Goal: Information Seeking & Learning: Find specific fact

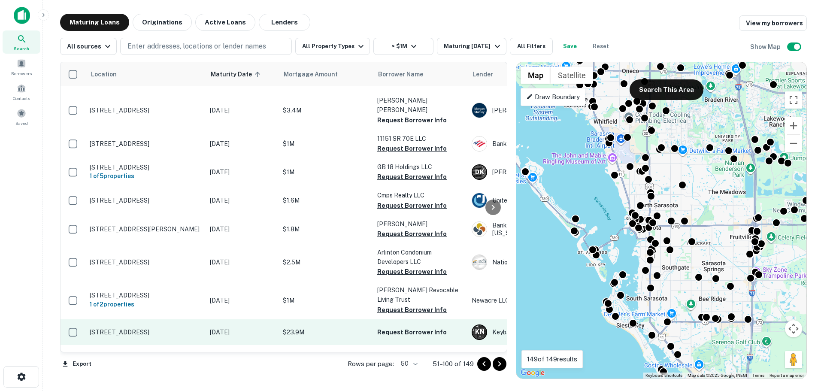
scroll to position [1057, 0]
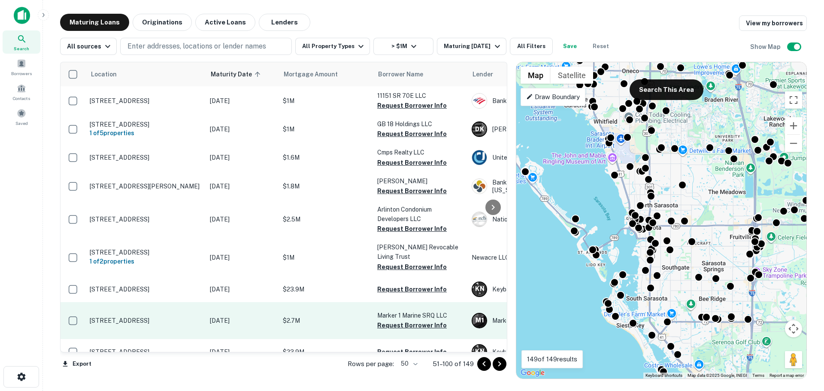
click at [349, 316] on p "$2.7M" at bounding box center [326, 320] width 86 height 9
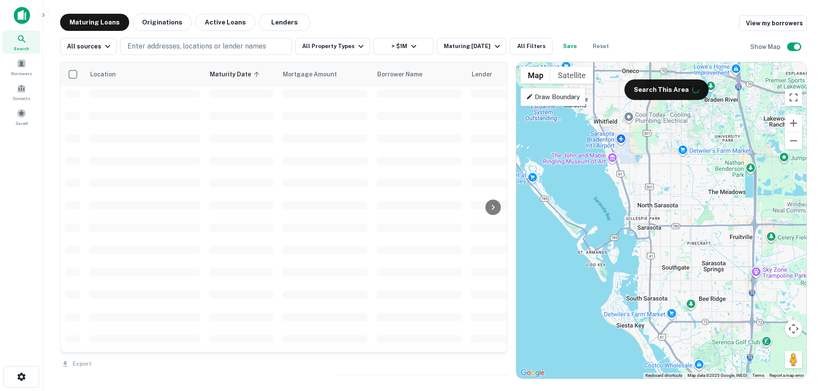
scroll to position [129, 0]
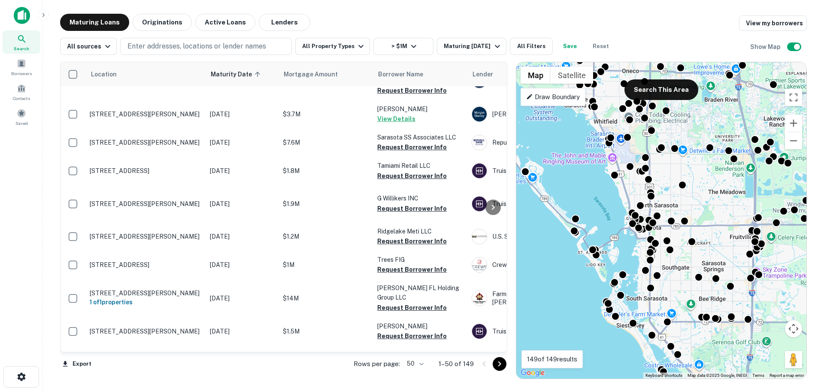
click at [500, 362] on icon "Go to next page" at bounding box center [499, 364] width 10 height 10
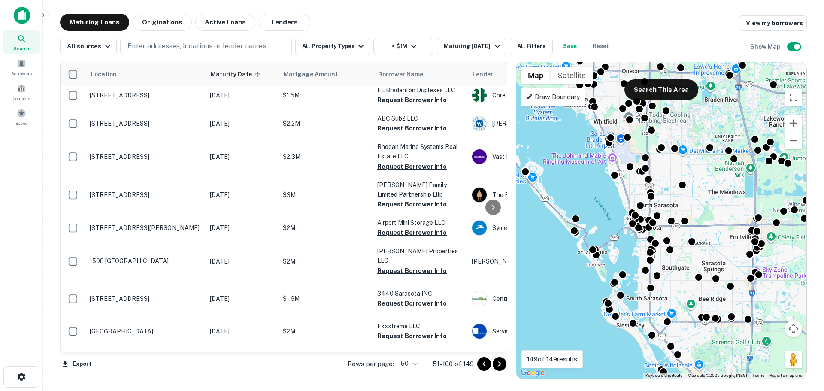
click at [499, 361] on icon "Go to next page" at bounding box center [499, 364] width 10 height 10
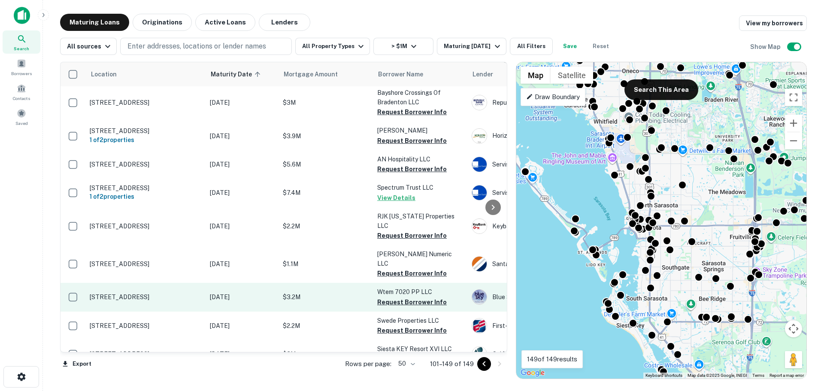
scroll to position [987, 0]
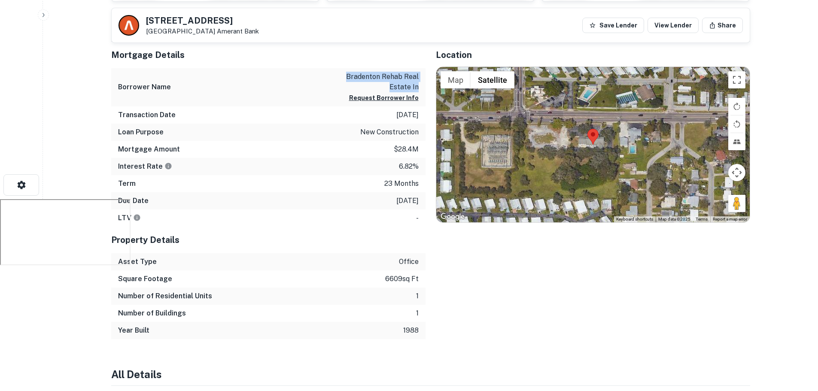
scroll to position [172, 0]
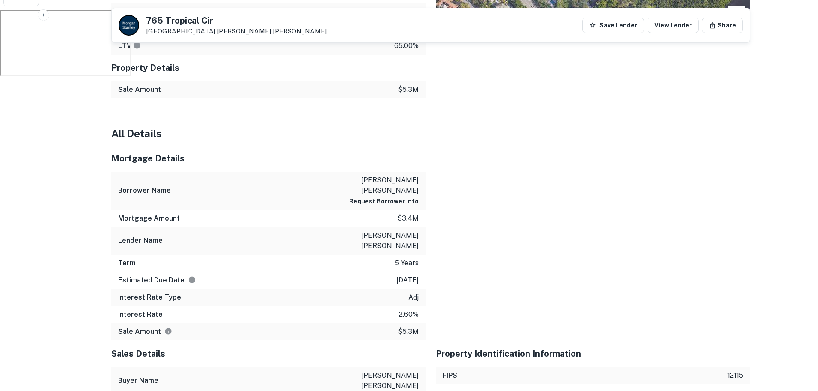
scroll to position [429, 0]
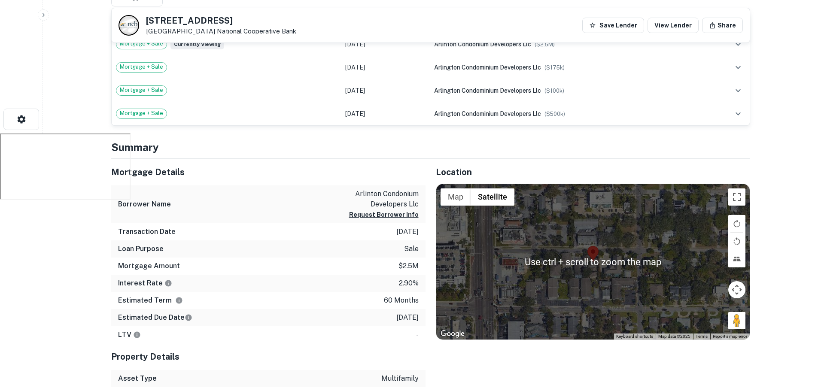
scroll to position [215, 0]
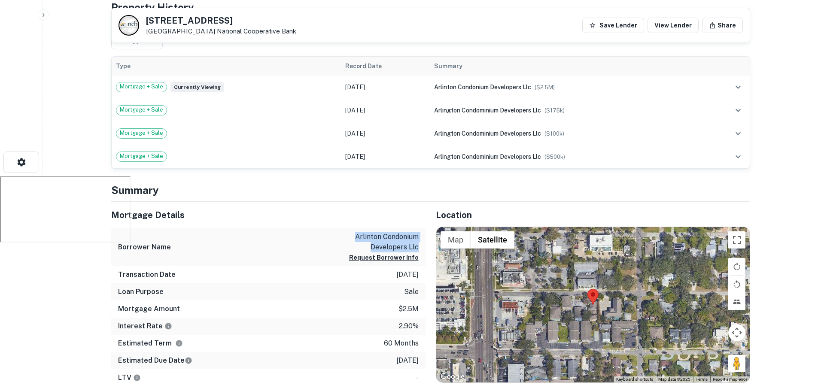
drag, startPoint x: 419, startPoint y: 248, endPoint x: 354, endPoint y: 239, distance: 65.9
click at [354, 239] on div "Borrower Name arlinton condonium developers llc Request Borrower Info" at bounding box center [268, 247] width 314 height 38
copy p "arlinton condonium developers llc"
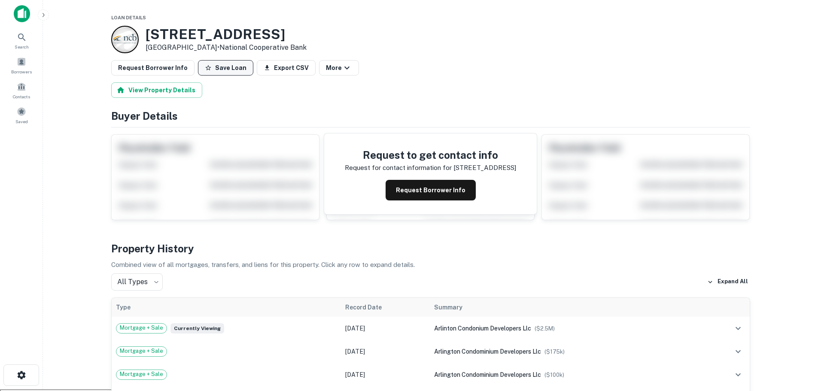
scroll to position [0, 0]
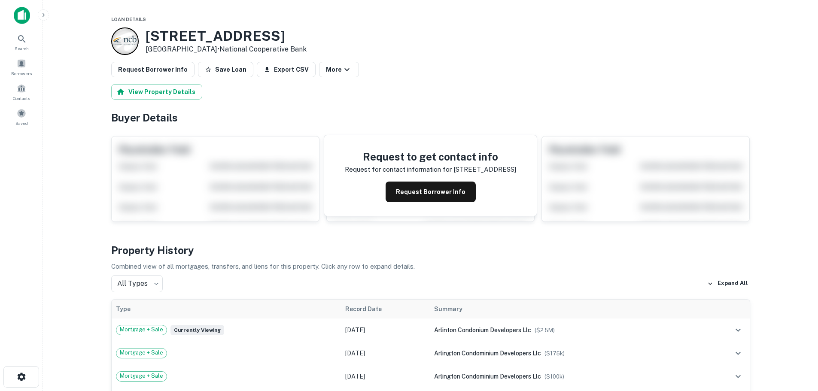
drag, startPoint x: 207, startPoint y: 49, endPoint x: 146, endPoint y: 35, distance: 62.6
click at [146, 35] on div "2062 Arlington St Sarasota, FL 34239 • National Cooperative Bank" at bounding box center [225, 41] width 161 height 27
copy div "2062 Arlington St Sarasota, FL 34239"
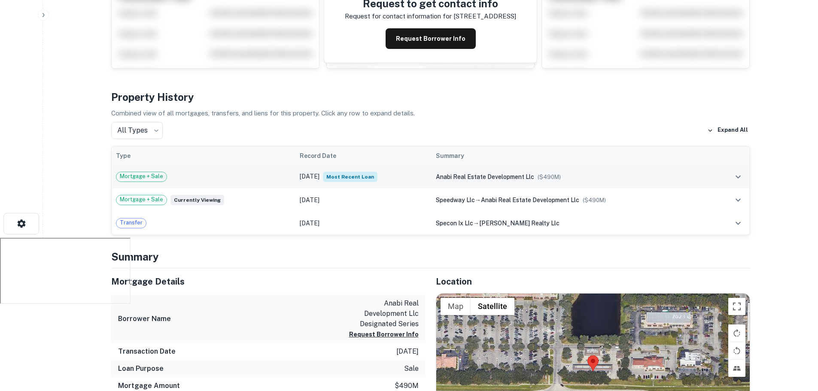
scroll to position [215, 0]
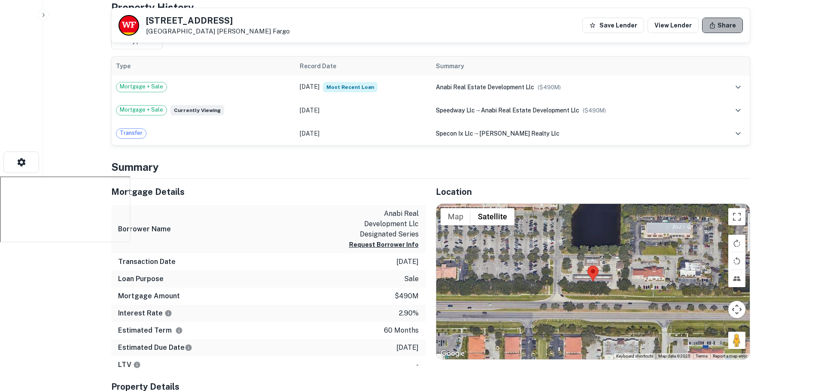
click at [727, 24] on button "Share" at bounding box center [722, 25] width 41 height 15
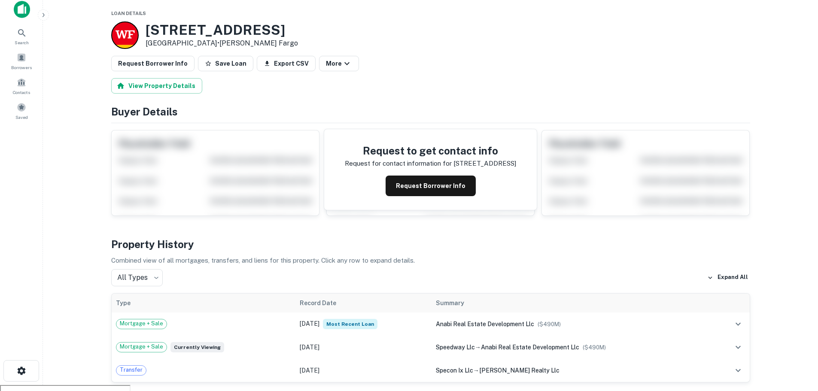
scroll to position [0, 0]
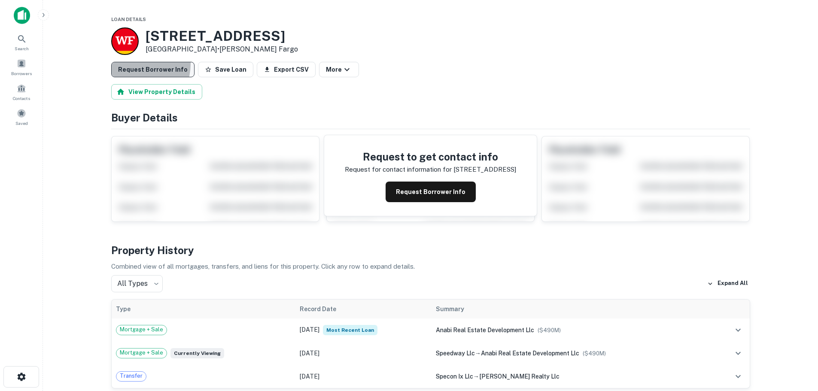
click at [126, 63] on button "Request Borrower Info" at bounding box center [152, 69] width 83 height 15
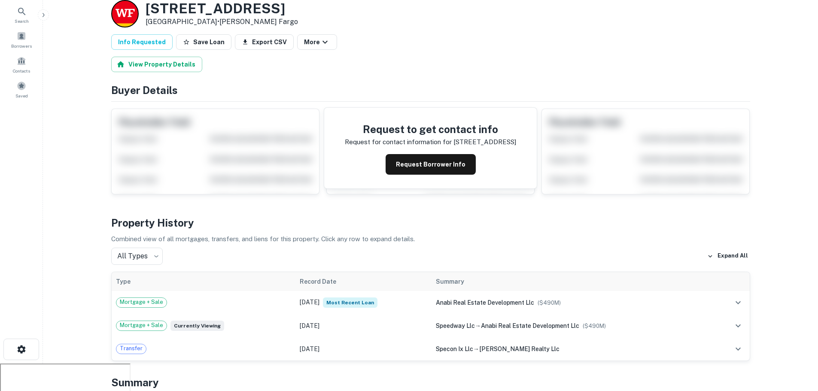
scroll to position [43, 0]
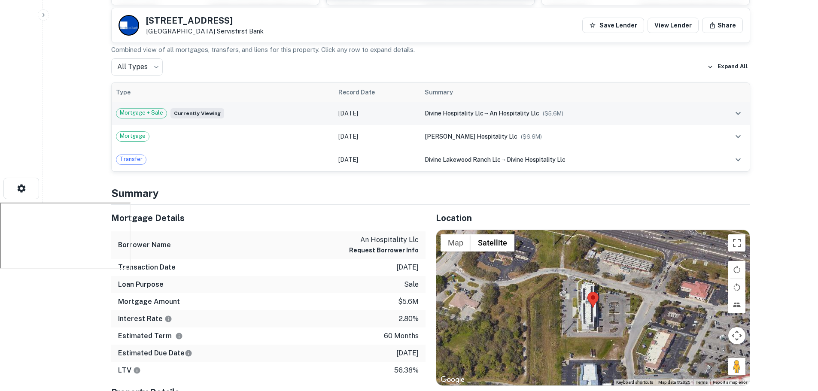
scroll to position [215, 0]
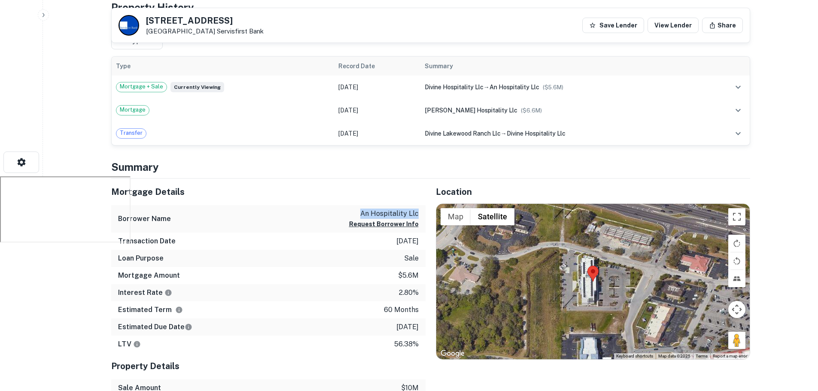
drag, startPoint x: 355, startPoint y: 214, endPoint x: 418, endPoint y: 214, distance: 63.1
click at [418, 214] on div "Borrower Name an hospitality llc Request Borrower Info" at bounding box center [268, 219] width 314 height 28
copy p "an hospitality llc"
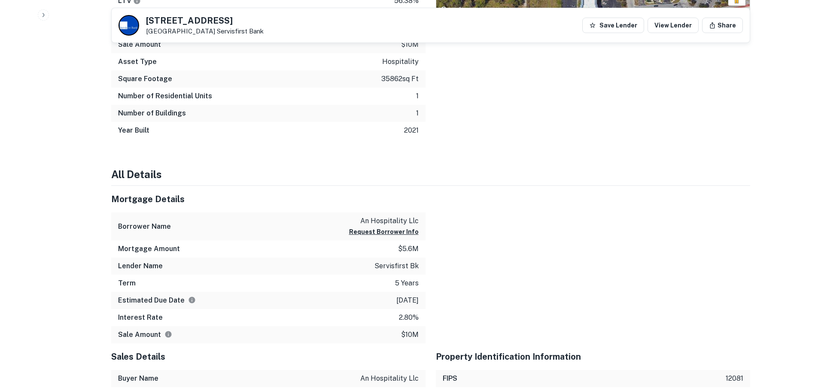
scroll to position [601, 0]
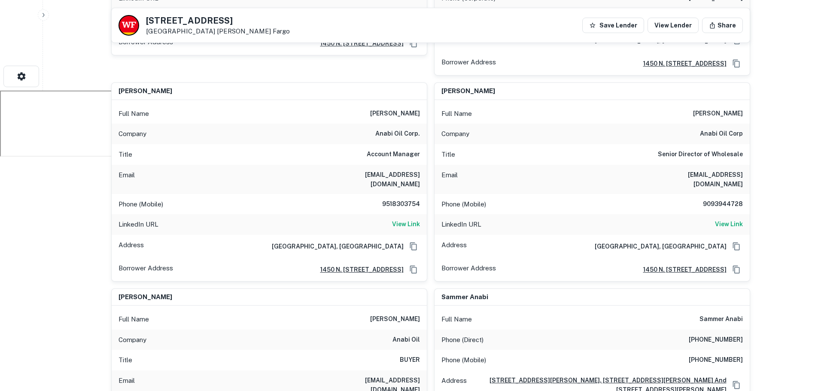
scroll to position [343, 0]
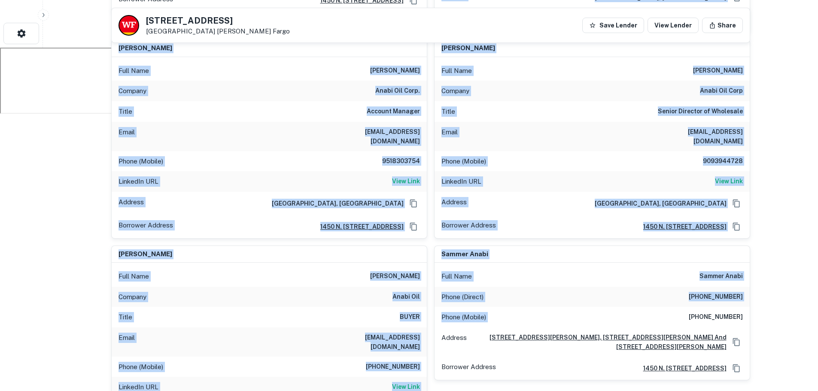
drag, startPoint x: 684, startPoint y: 298, endPoint x: 760, endPoint y: 300, distance: 76.4
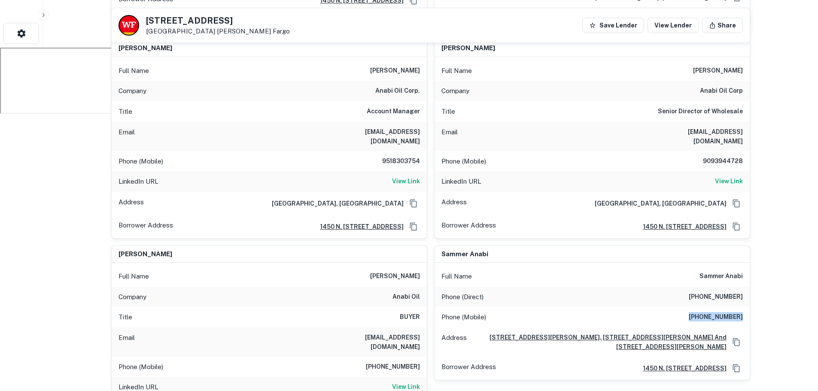
drag, startPoint x: 695, startPoint y: 300, endPoint x: 749, endPoint y: 300, distance: 54.1
click at [749, 307] on div "Phone (Mobile) (909) 225-8135" at bounding box center [591, 317] width 315 height 21
copy h6 "(909) 225-8135"
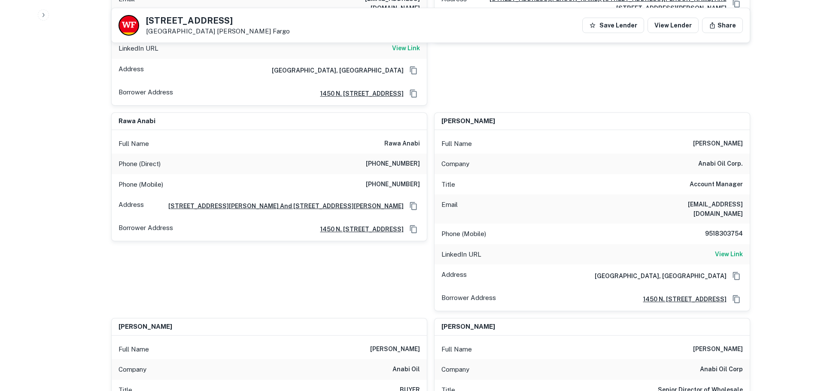
scroll to position [730, 0]
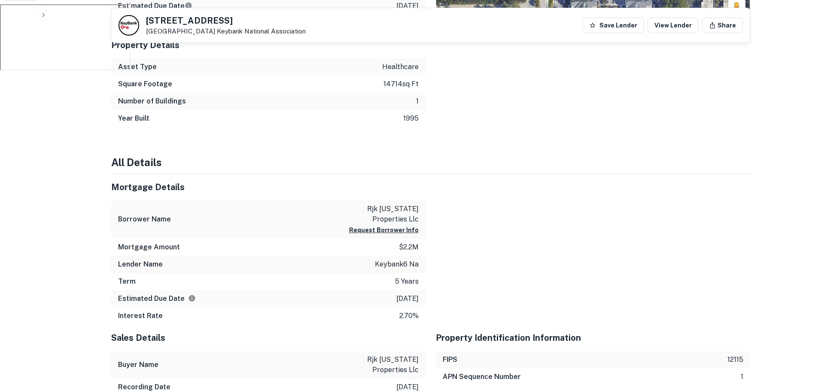
scroll to position [386, 0]
drag, startPoint x: 337, startPoint y: 207, endPoint x: 418, endPoint y: 217, distance: 82.1
click at [418, 217] on div "Borrower Name rjk [US_STATE] properties llc Request Borrower Info" at bounding box center [268, 220] width 314 height 38
copy p "rjk [US_STATE] properties llc"
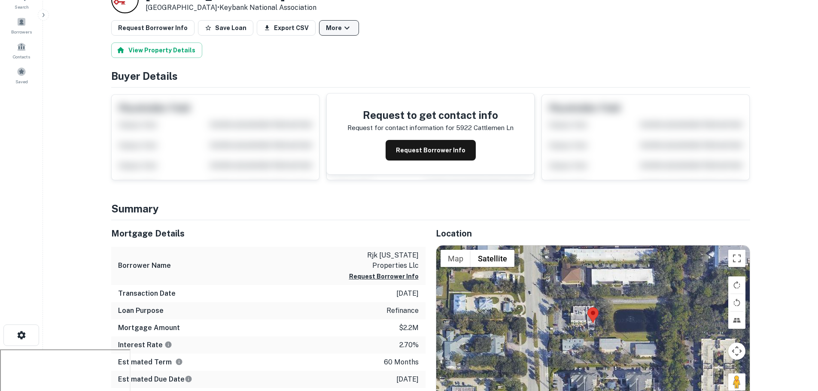
scroll to position [0, 0]
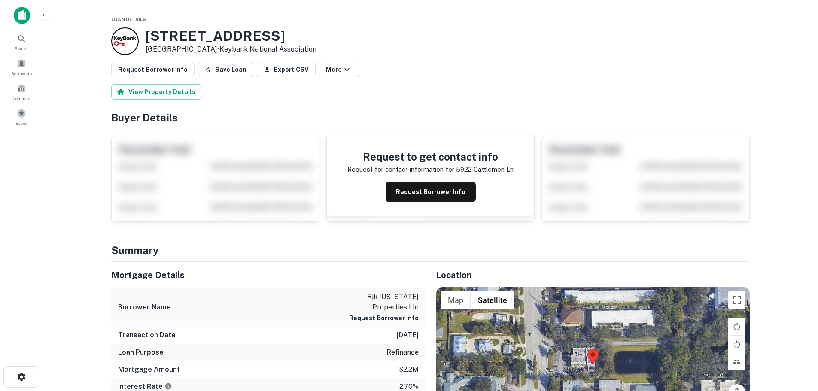
drag, startPoint x: 293, startPoint y: 36, endPoint x: 208, endPoint y: 37, distance: 84.6
click at [208, 37] on h3 "[STREET_ADDRESS]" at bounding box center [230, 36] width 171 height 16
drag, startPoint x: 207, startPoint y: 50, endPoint x: 148, endPoint y: 34, distance: 61.3
click at [148, 34] on div "[STREET_ADDRESS] • Keybank National Association" at bounding box center [230, 41] width 171 height 27
copy div "[STREET_ADDRESS]"
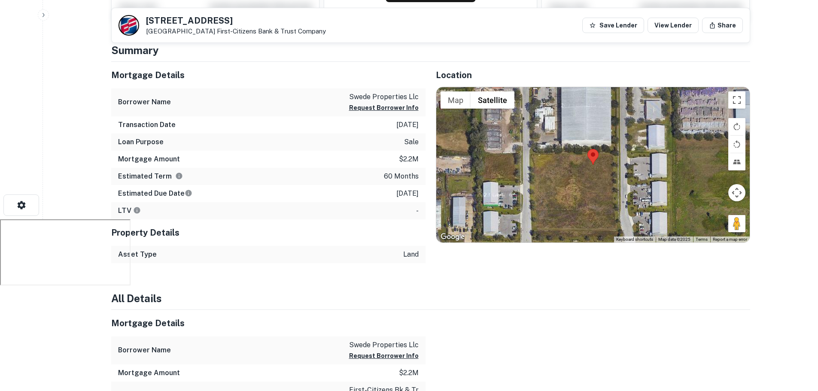
scroll to position [215, 0]
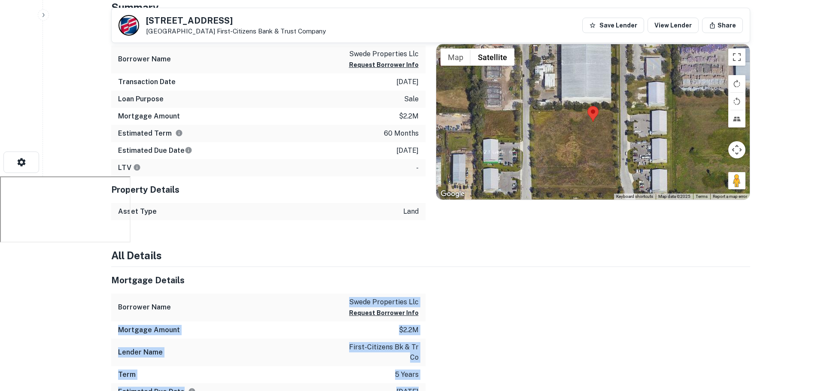
drag, startPoint x: 342, startPoint y: 302, endPoint x: 425, endPoint y: 304, distance: 83.3
click at [364, 296] on div "Borrower Name swede properties llc Request Borrower Info" at bounding box center [268, 308] width 314 height 28
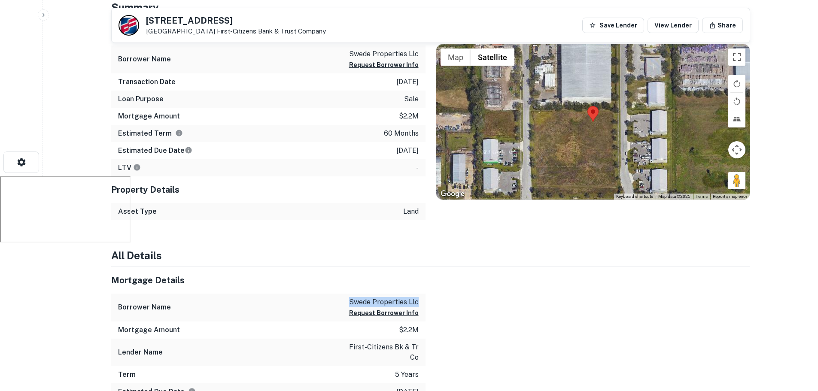
drag, startPoint x: 347, startPoint y: 301, endPoint x: 417, endPoint y: 301, distance: 70.0
click at [417, 301] on div "Borrower Name swede properties llc Request Borrower Info" at bounding box center [268, 308] width 314 height 28
copy p "swede properties llc"
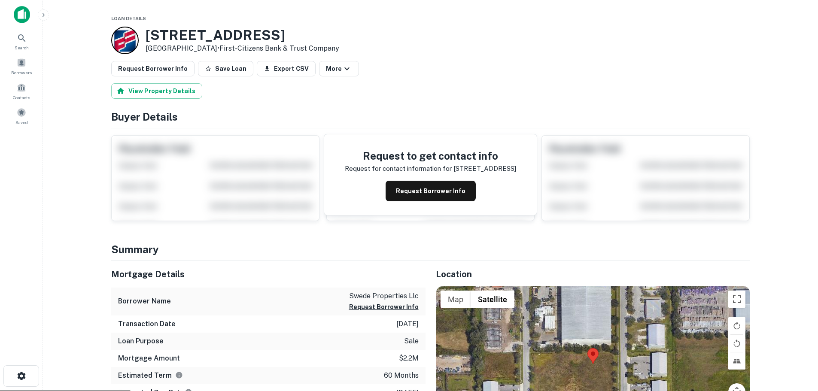
scroll to position [0, 0]
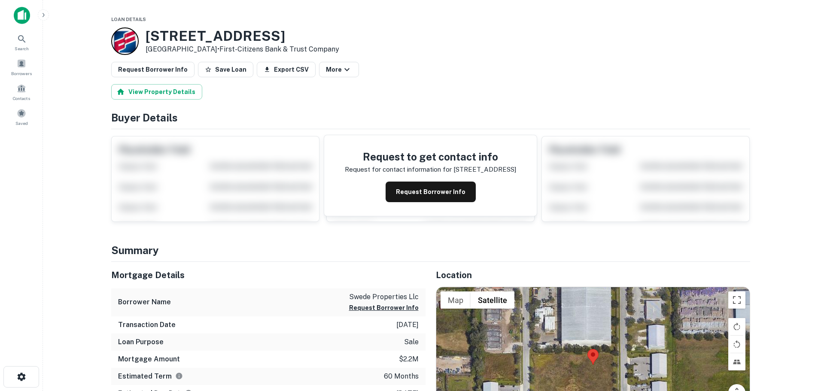
drag, startPoint x: 208, startPoint y: 49, endPoint x: 144, endPoint y: 34, distance: 65.2
click at [144, 34] on div "[STREET_ADDRESS] • First-citizens Bank & Trust Company" at bounding box center [225, 40] width 228 height 27
copy div "[STREET_ADDRESS]"
